Goal: Information Seeking & Learning: Learn about a topic

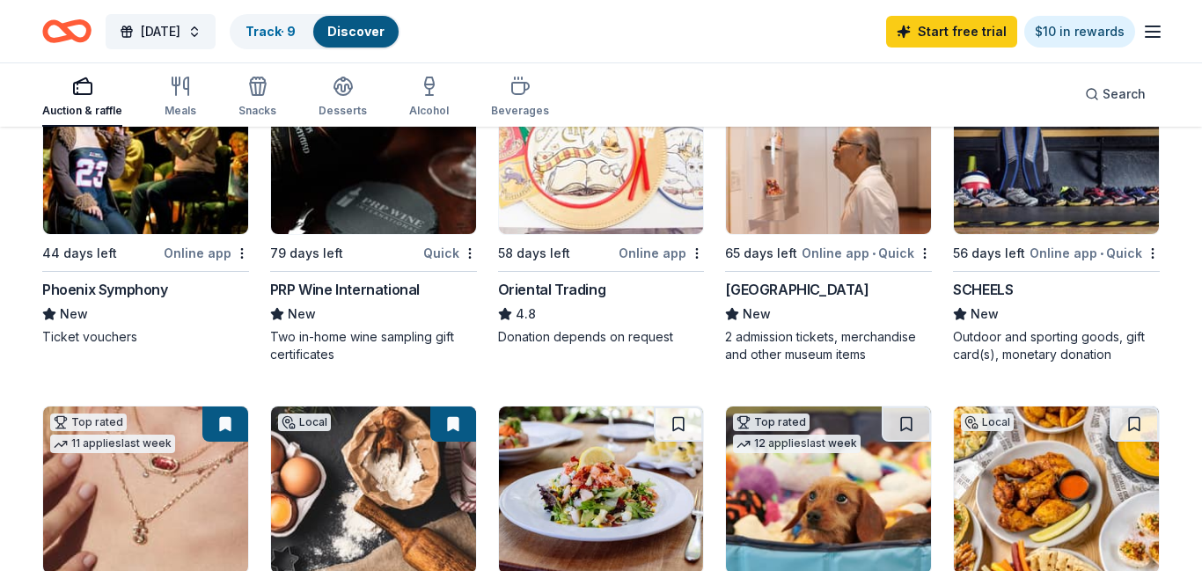
scroll to position [258, 0]
click at [175, 96] on icon "button" at bounding box center [180, 86] width 21 height 21
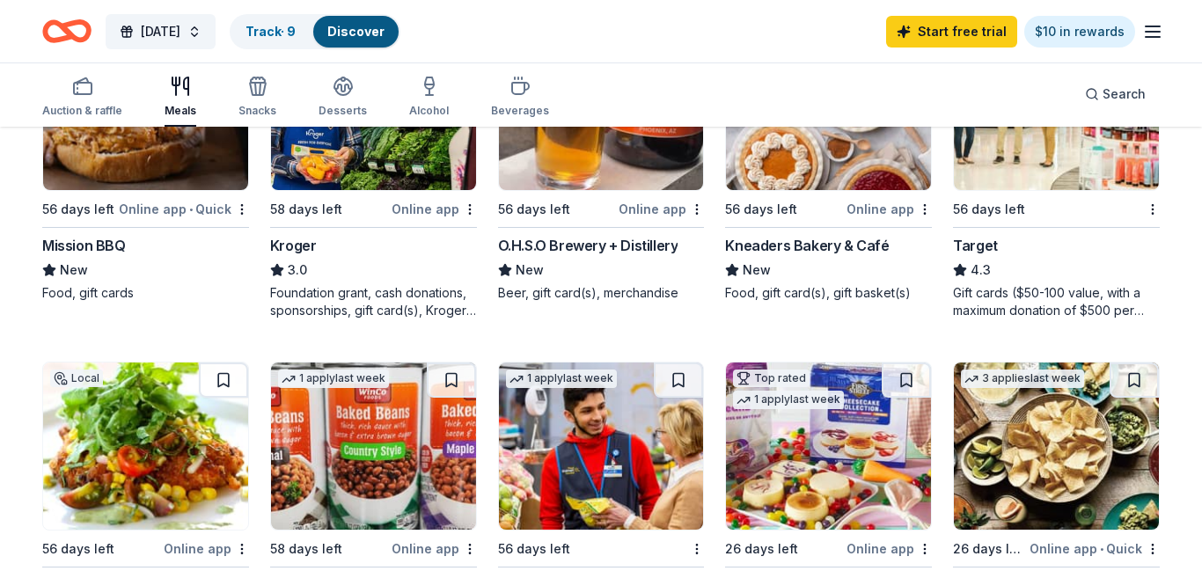
scroll to position [980, 0]
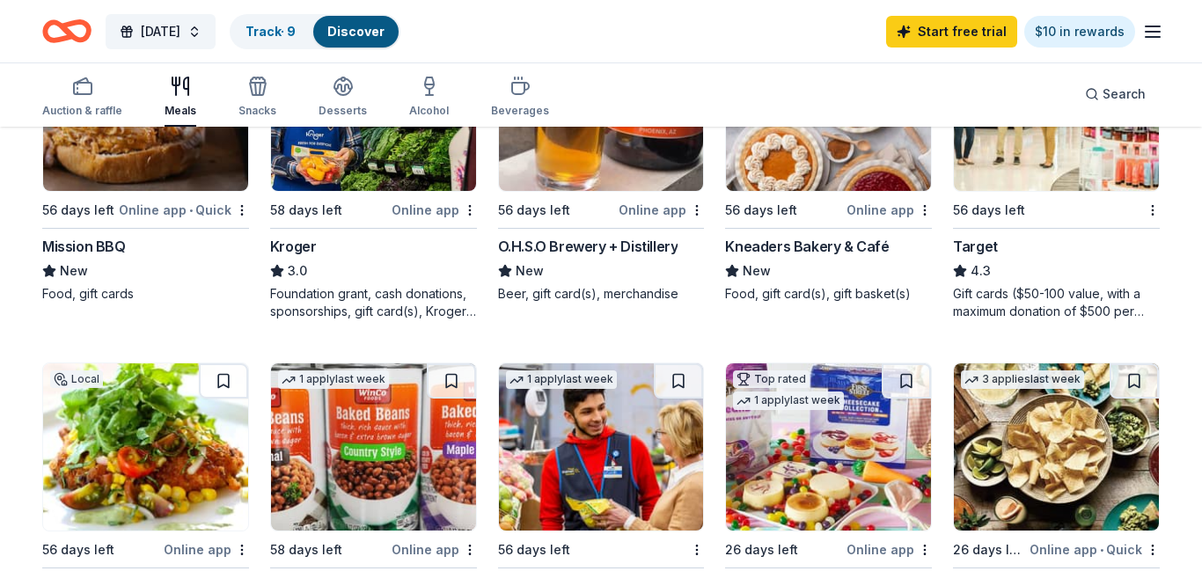
click at [429, 209] on div "Online app" at bounding box center [434, 210] width 85 height 22
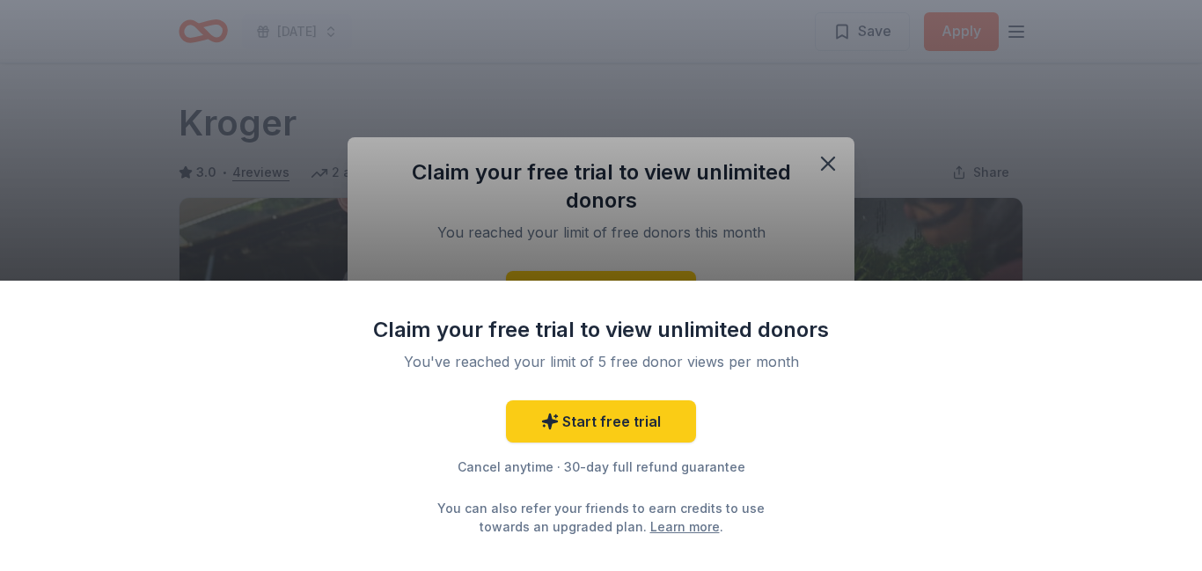
click at [748, 205] on div "Claim your free trial to view unlimited donors You've reached your limit of 5 f…" at bounding box center [601, 285] width 1202 height 571
